Goal: Task Accomplishment & Management: Complete application form

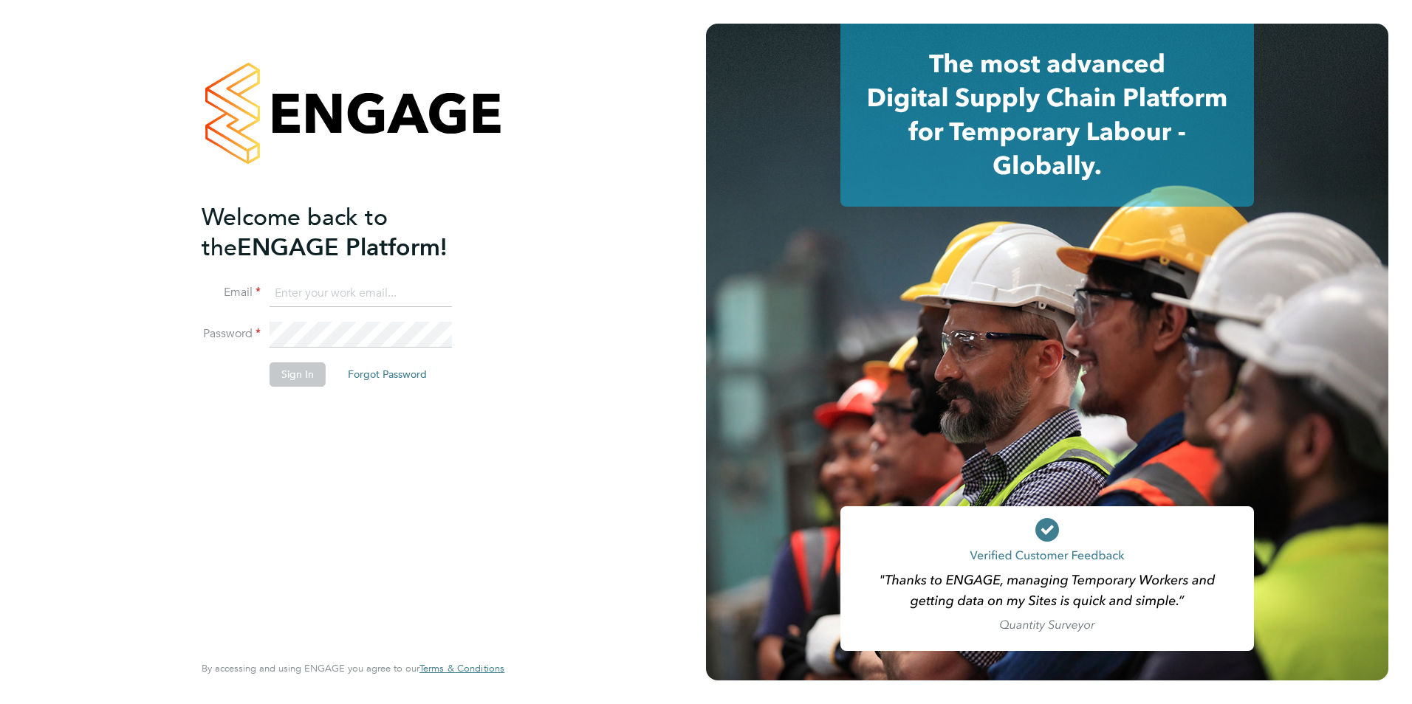
type input "waseemdookhith@hotmail.com"
click at [306, 374] on button "Sign In" at bounding box center [298, 375] width 56 height 24
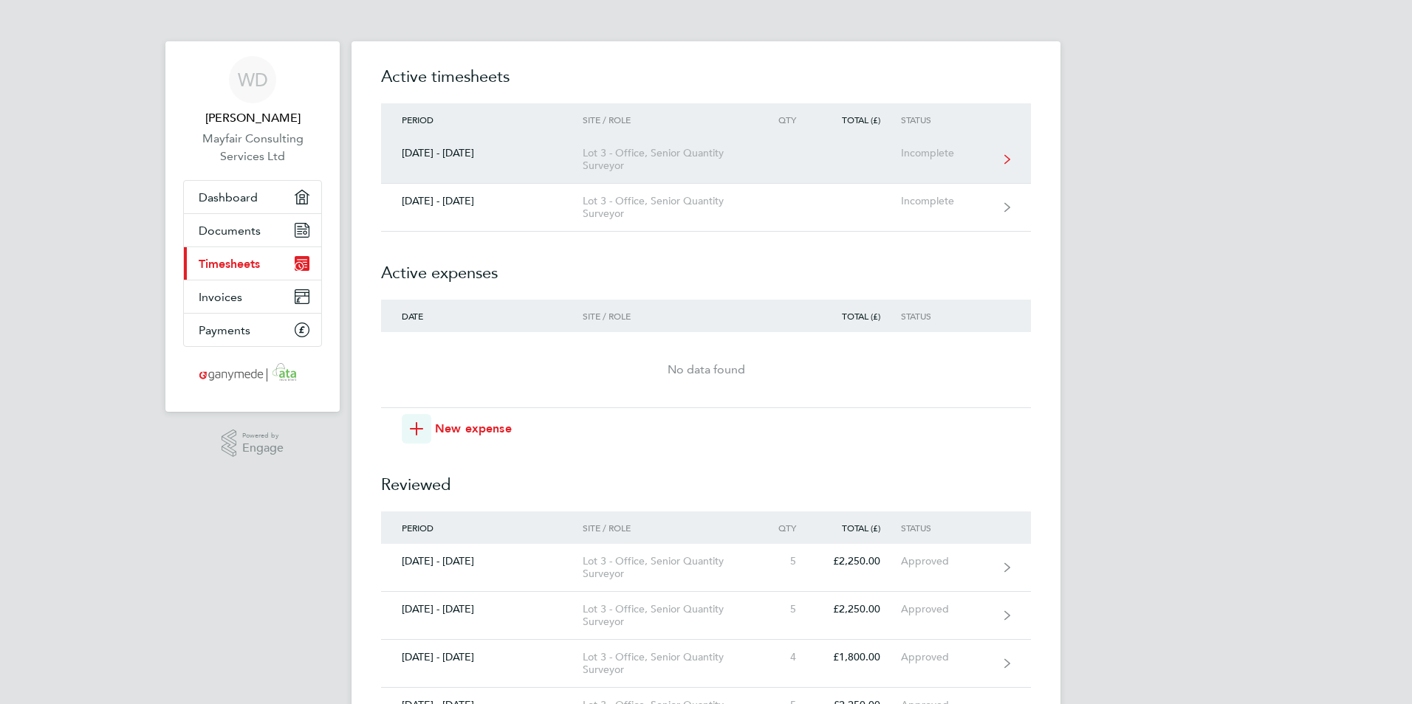
click at [579, 150] on div "[DATE] - [DATE]" at bounding box center [482, 153] width 202 height 13
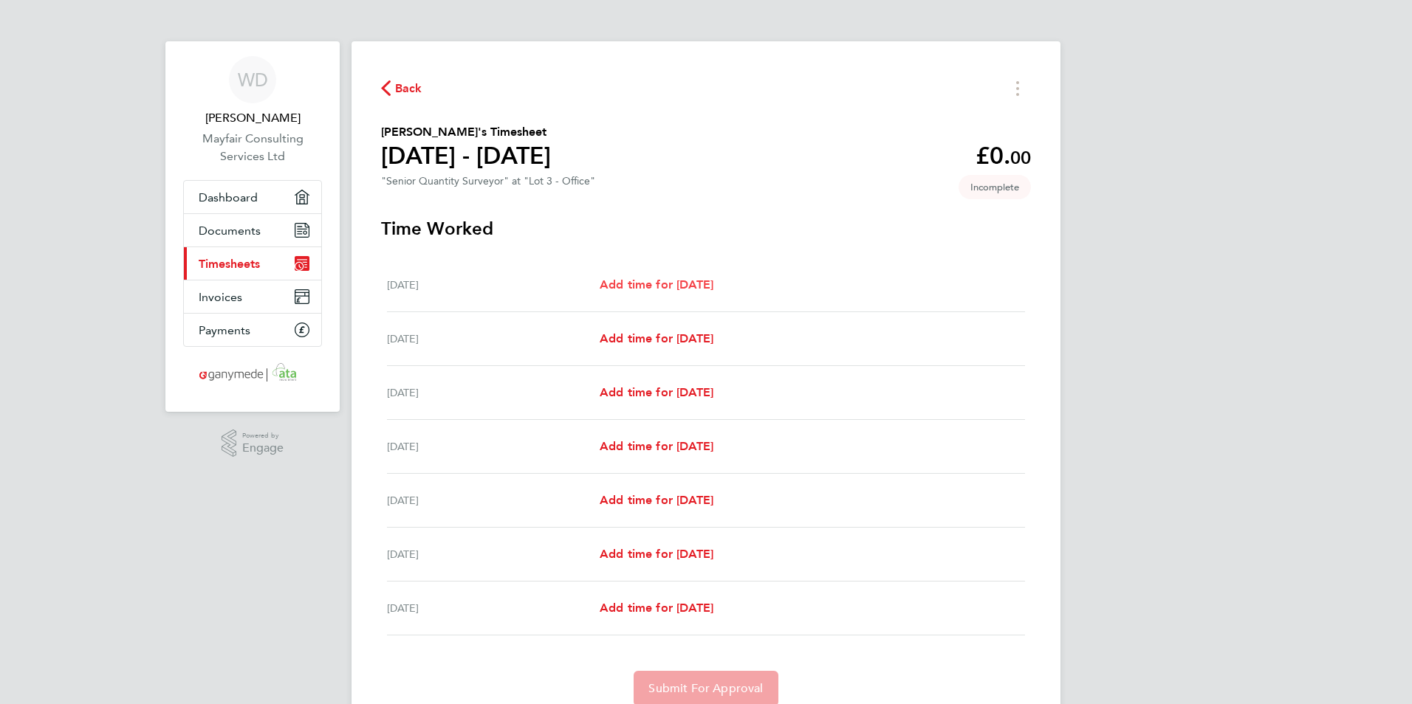
click at [696, 280] on span "Add time for [DATE]" at bounding box center [657, 285] width 114 height 14
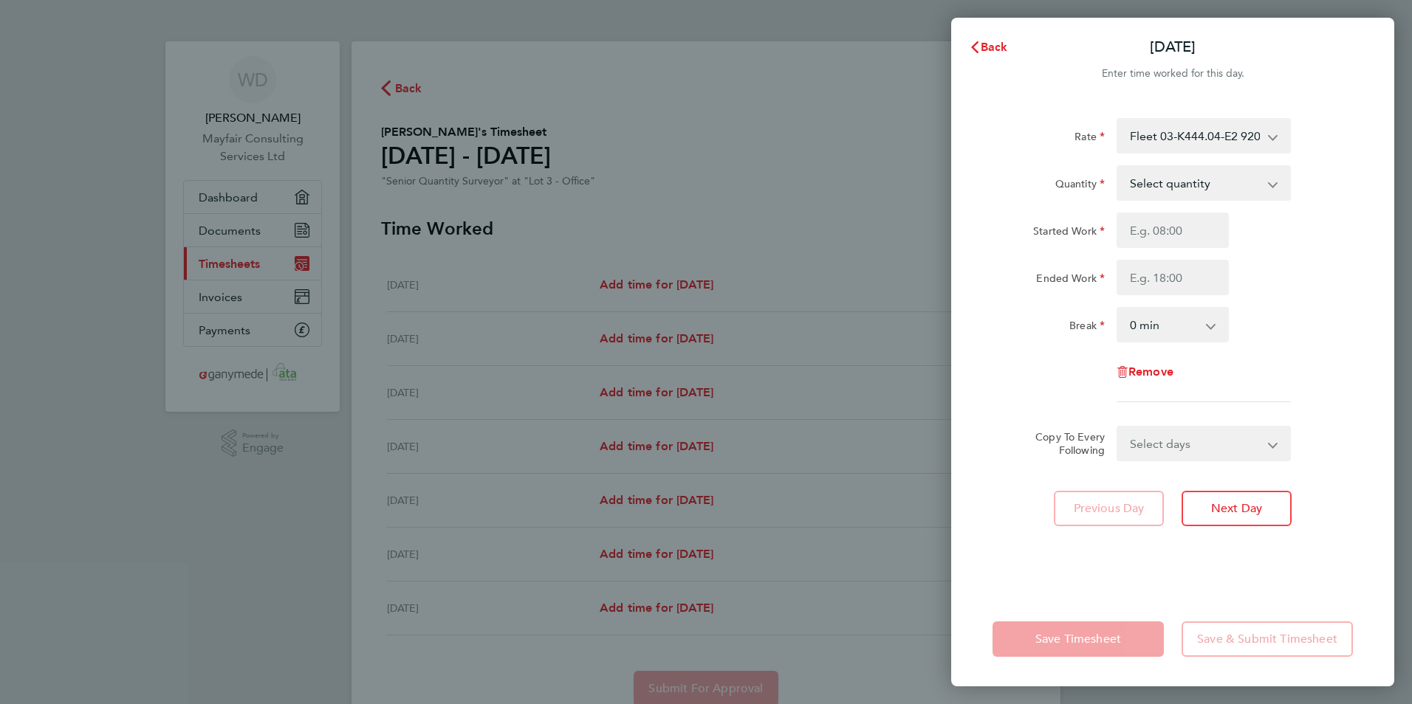
click at [1182, 181] on select "Select quantity 0.5 1" at bounding box center [1195, 183] width 154 height 32
select select "1"
click at [1118, 167] on select "Select quantity 0.5 1" at bounding box center [1195, 183] width 154 height 32
click at [1180, 233] on input "Started Work" at bounding box center [1173, 230] width 112 height 35
type input "08:00"
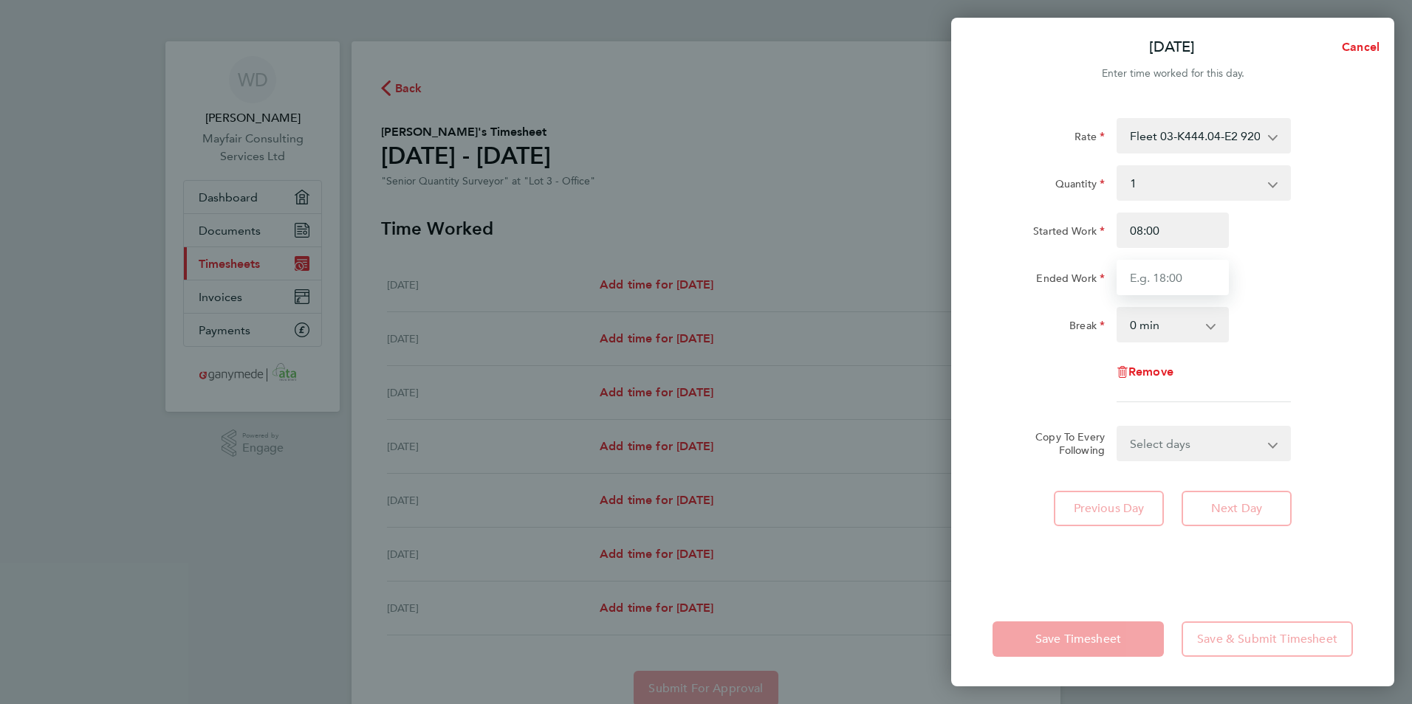
type input "17:00"
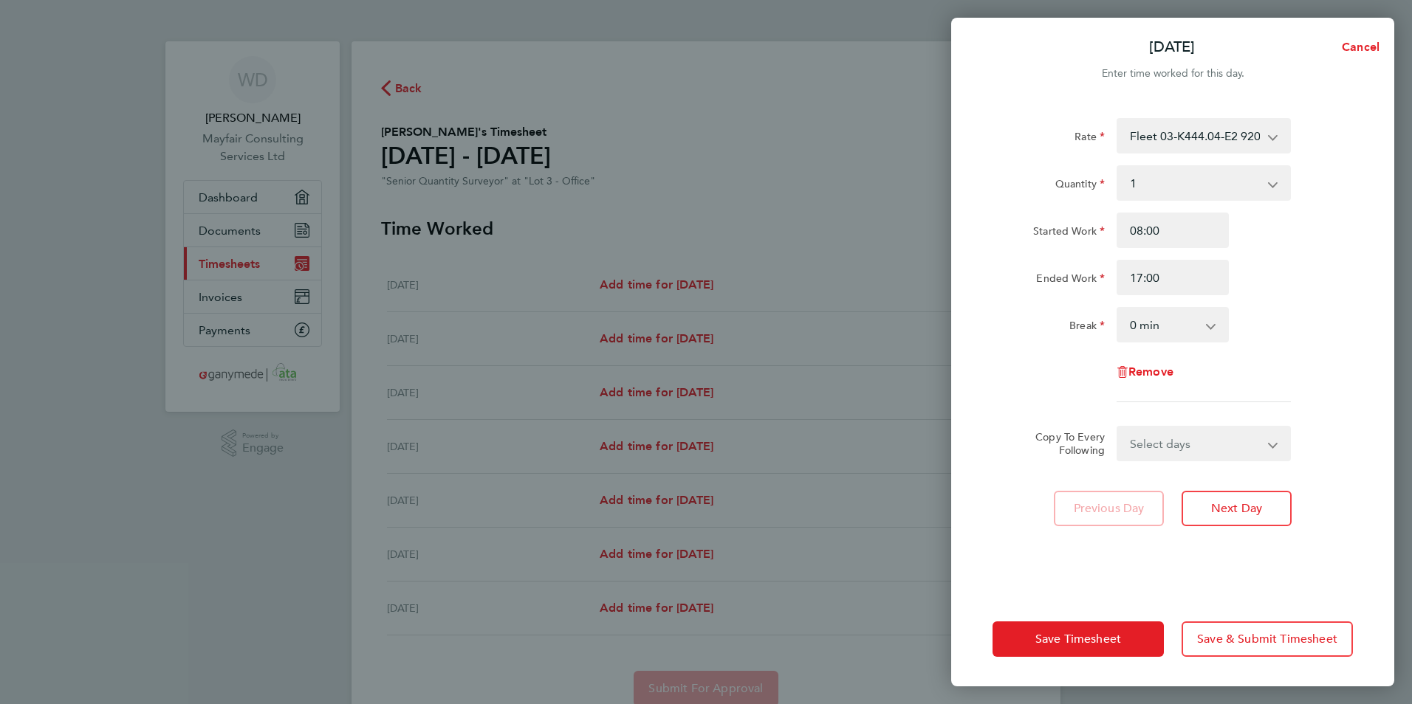
click at [1162, 440] on select "Select days Day Weekday (Mon-Fri) Weekend (Sat-Sun) [DATE] [DATE] [DATE] [DATE]…" at bounding box center [1195, 444] width 155 height 32
select select "WEEKDAY"
click at [1118, 428] on select "Select days Day Weekday (Mon-Fri) Weekend (Sat-Sun) [DATE] [DATE] [DATE] [DATE]…" at bounding box center [1195, 444] width 155 height 32
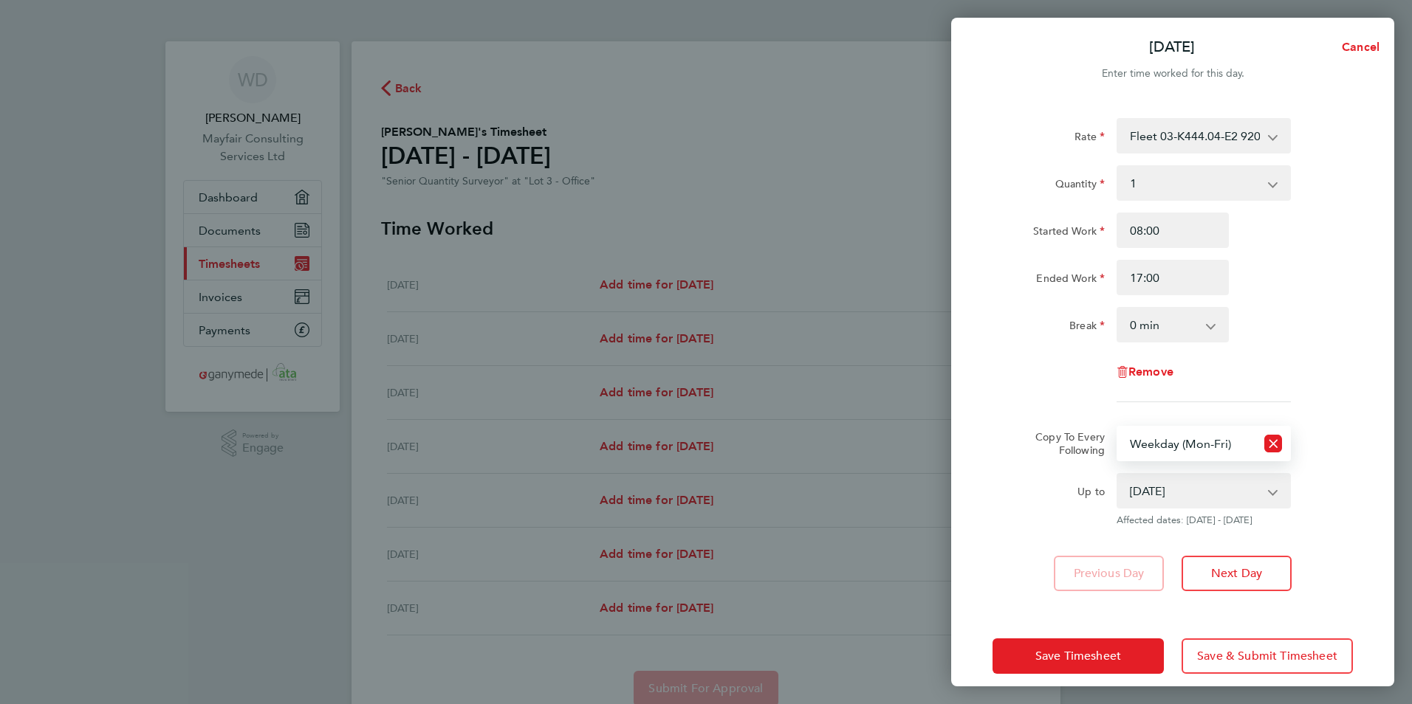
click at [1201, 490] on select "[DATE] [DATE] [DATE] [DATE] [DATE] [DATE]" at bounding box center [1195, 491] width 154 height 32
select select "[DATE]"
click at [1118, 475] on select "[DATE] [DATE] [DATE] [DATE] [DATE] [DATE]" at bounding box center [1195, 491] width 154 height 32
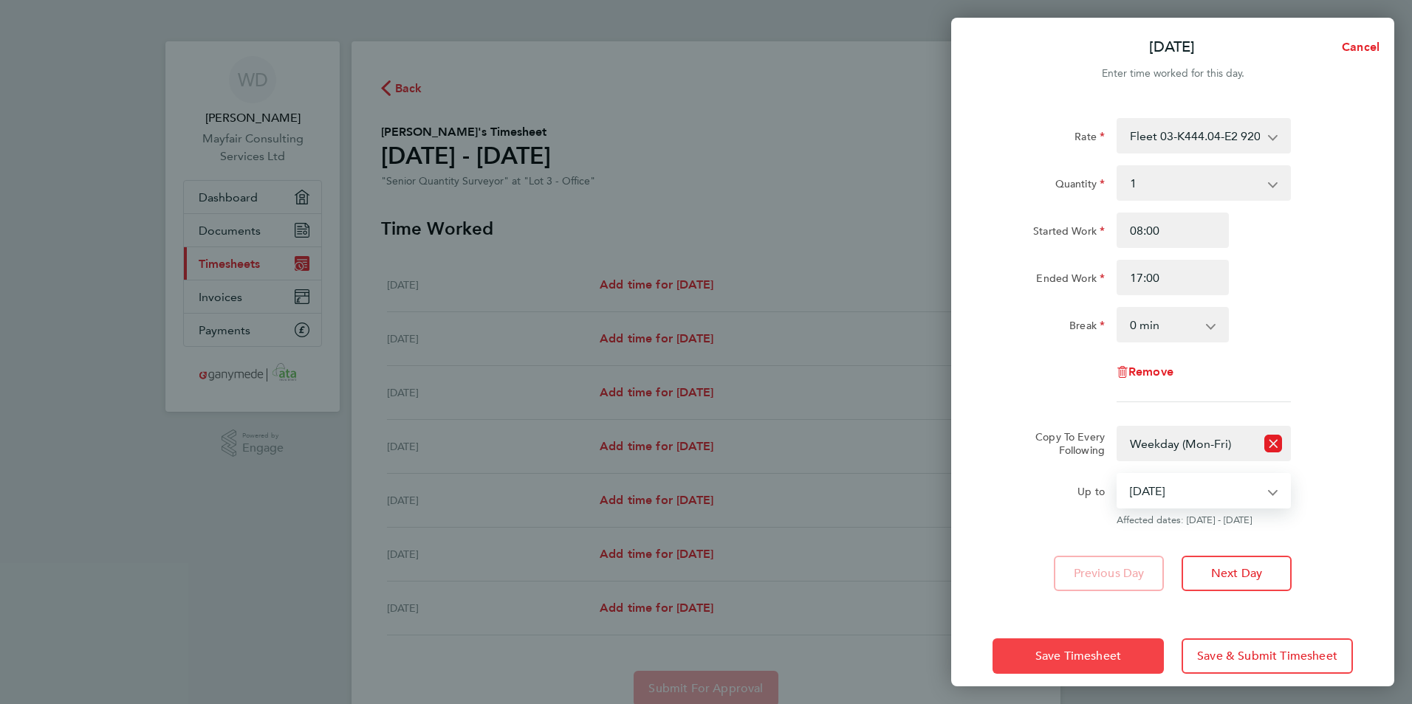
click at [1075, 665] on button "Save Timesheet" at bounding box center [1077, 656] width 171 height 35
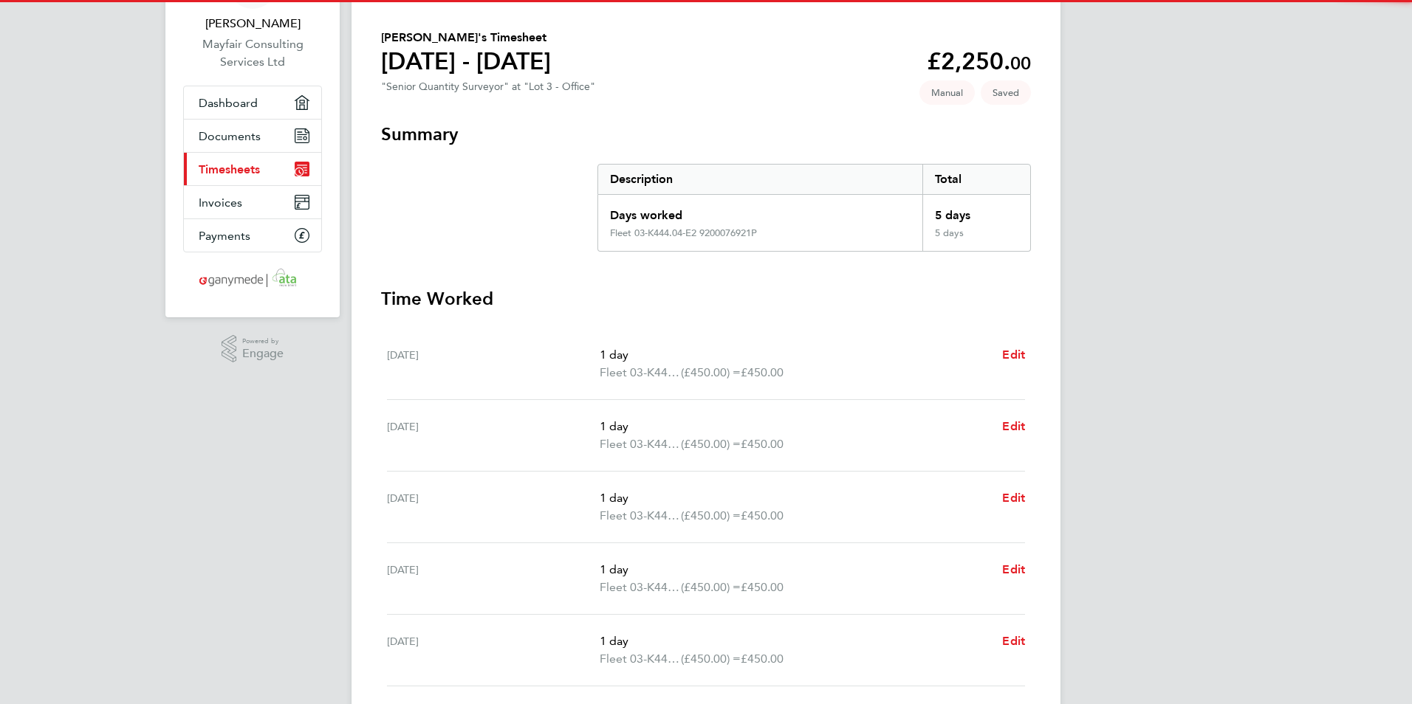
scroll to position [222, 0]
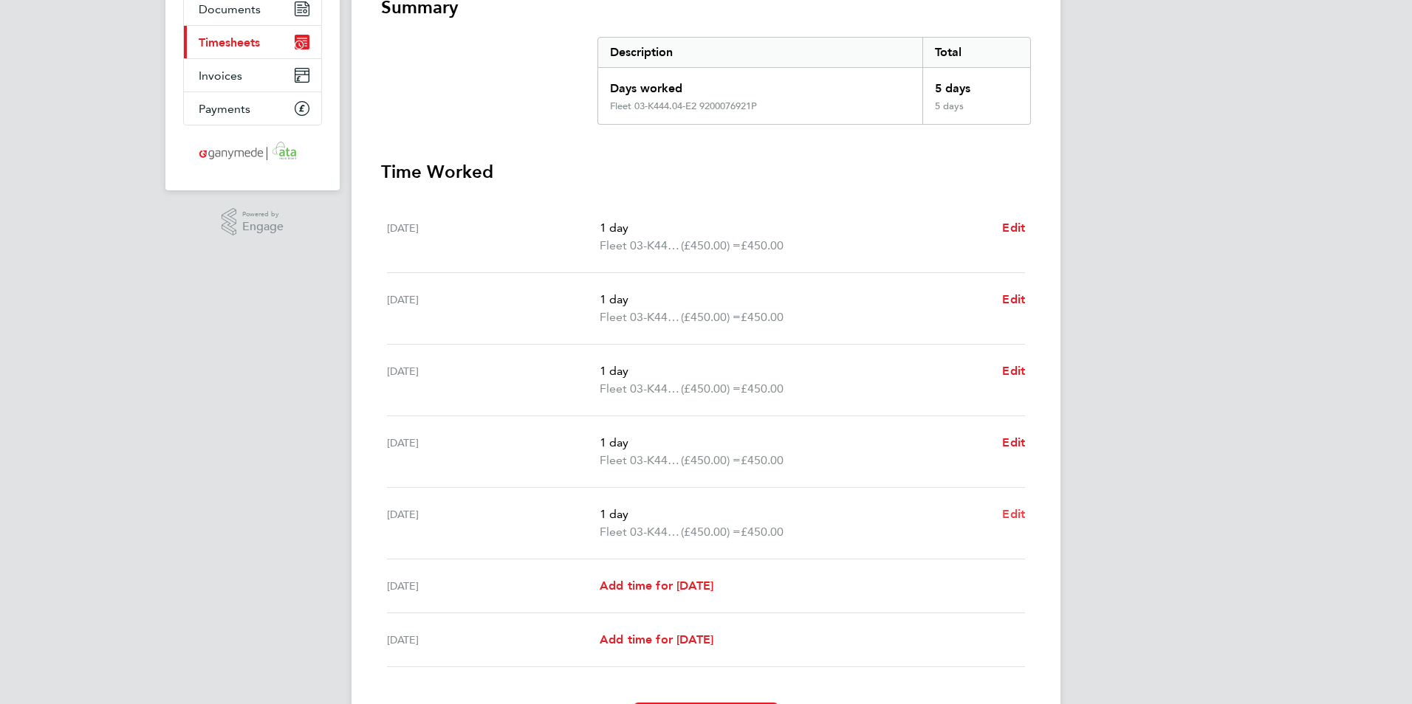
click at [1015, 518] on span "Edit" at bounding box center [1013, 514] width 23 height 14
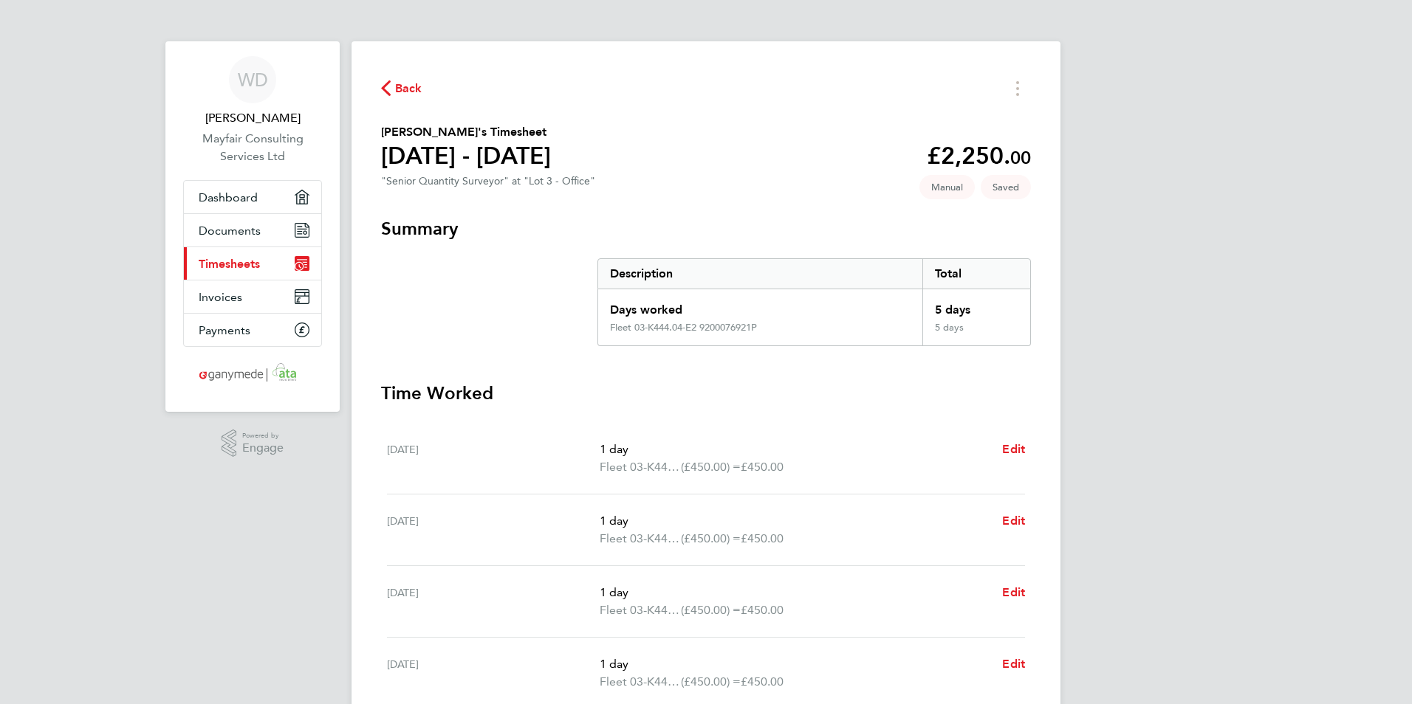
select select "1"
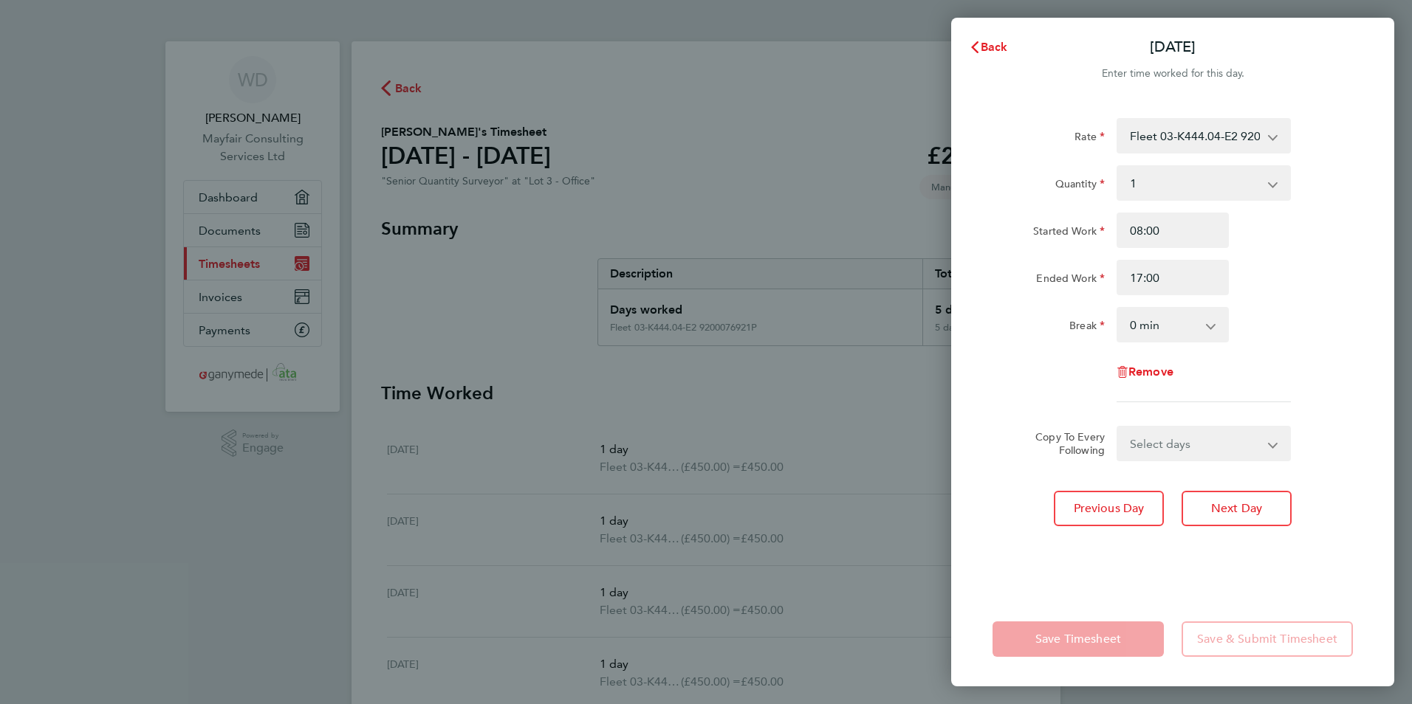
click at [1180, 152] on div "Fleet 03-K444.04-E2 9200076921P - 450.00 Bordon Enabling Works 03-K104.01-E2 92…" at bounding box center [1204, 135] width 174 height 35
click at [1182, 134] on select "Fleet 03-K444.04-E2 9200076921P - 450.00 Bordon Enabling Works 03-K104.01-E2 92…" at bounding box center [1195, 136] width 154 height 32
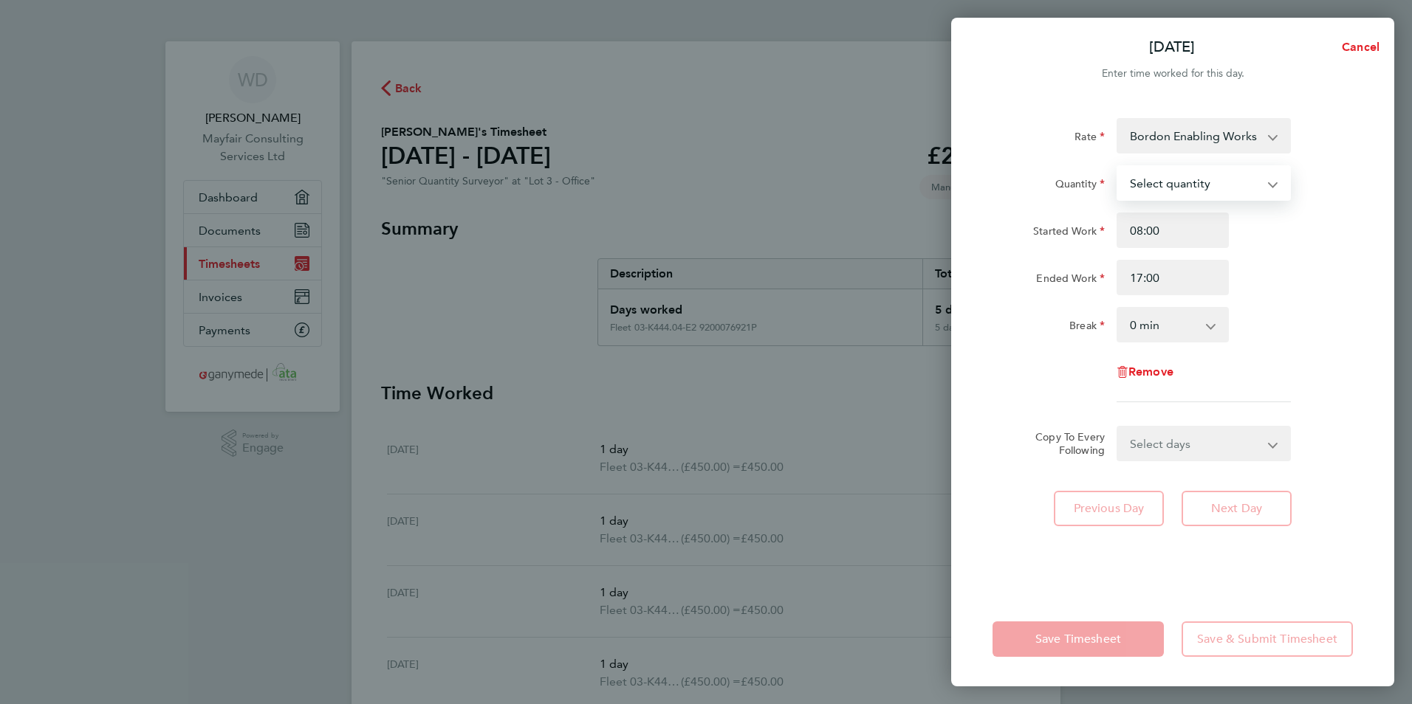
click at [1190, 193] on select "Select quantity 0.5 1" at bounding box center [1195, 183] width 154 height 32
select select "1"
click at [1118, 167] on select "Select quantity 0.5 1" at bounding box center [1195, 183] width 154 height 32
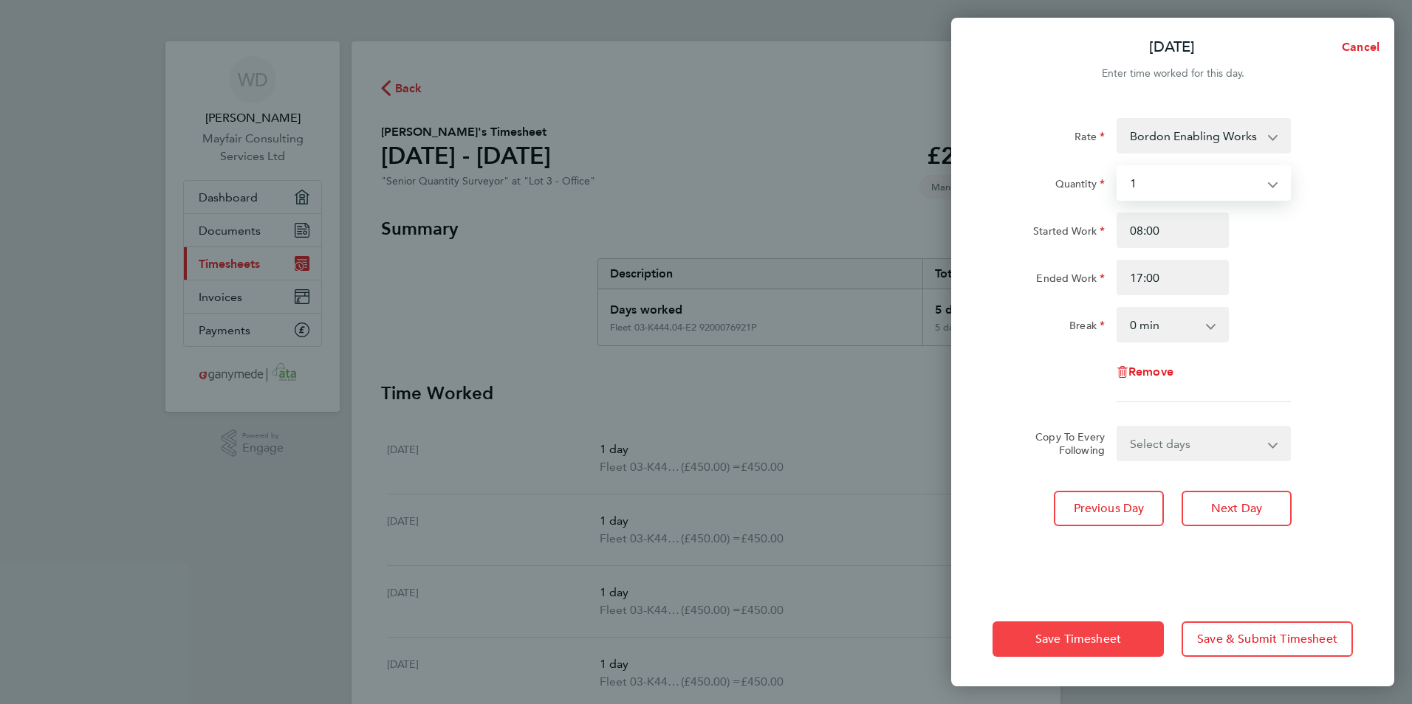
click at [1077, 641] on span "Save Timesheet" at bounding box center [1078, 639] width 86 height 15
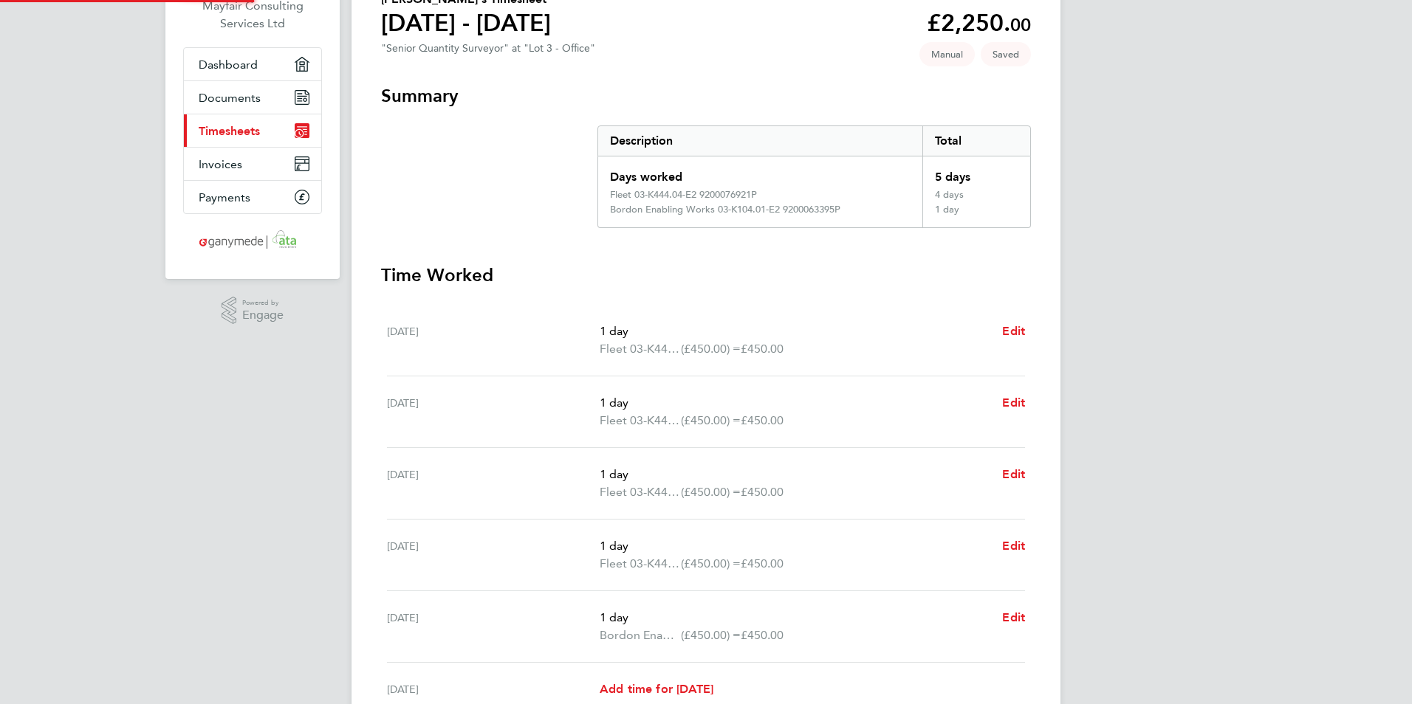
scroll to position [295, 0]
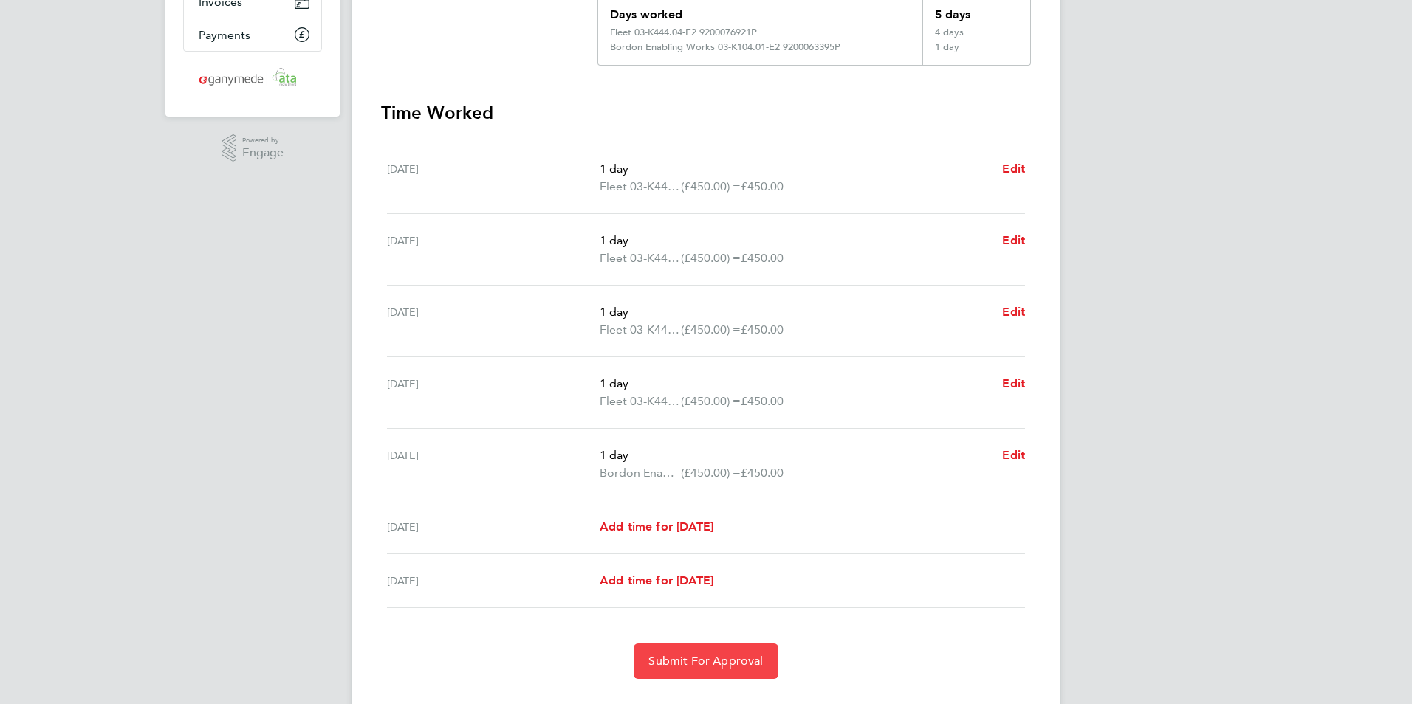
click at [707, 661] on span "Submit For Approval" at bounding box center [705, 661] width 114 height 15
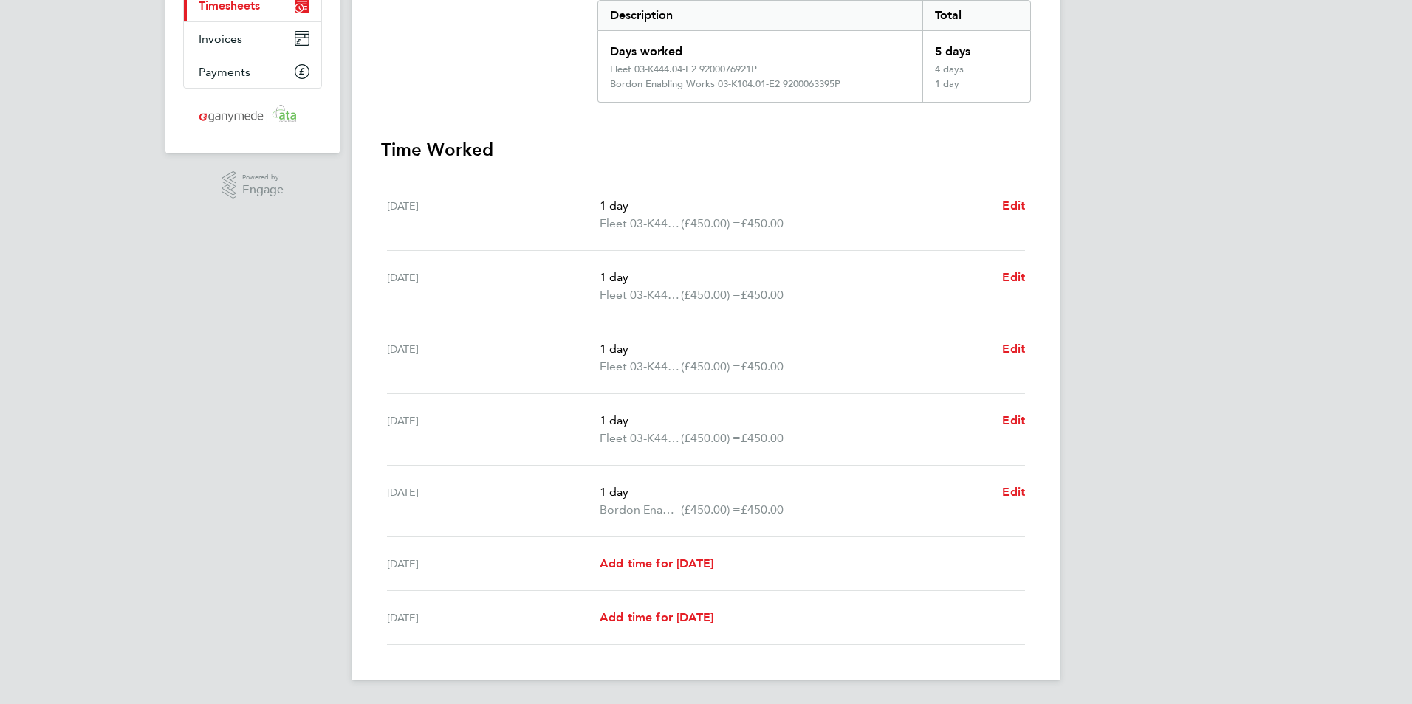
scroll to position [0, 0]
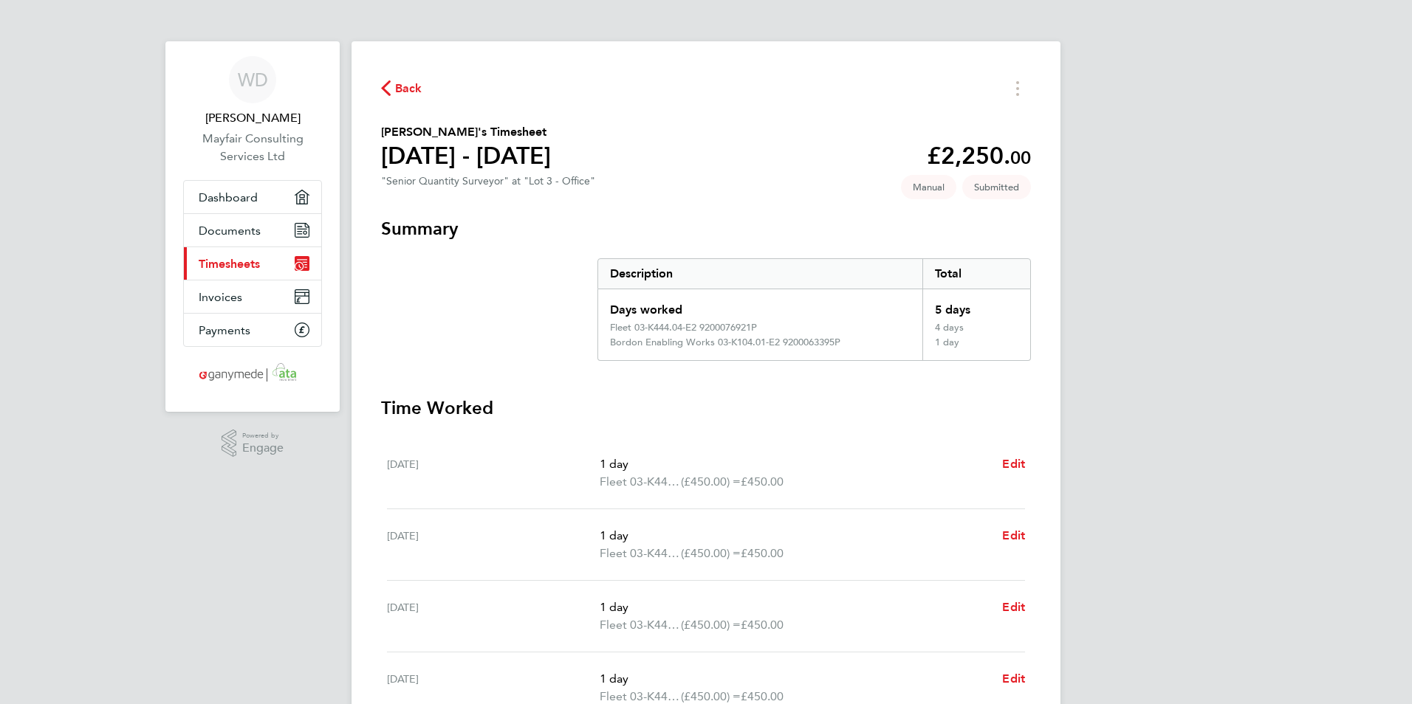
click at [397, 86] on span "Back" at bounding box center [408, 89] width 27 height 18
